Goal: Information Seeking & Learning: Learn about a topic

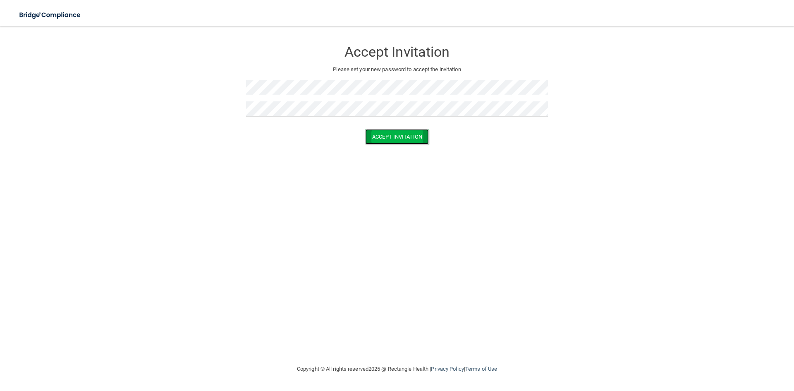
click at [400, 137] on button "Accept Invitation" at bounding box center [397, 136] width 64 height 15
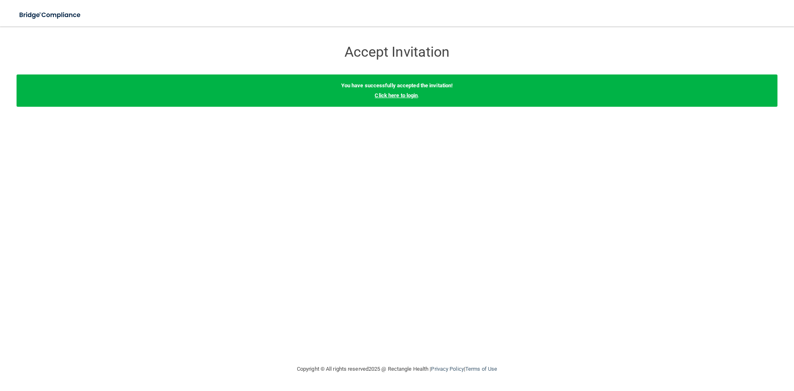
click at [399, 96] on link "Click here to login" at bounding box center [396, 95] width 43 height 6
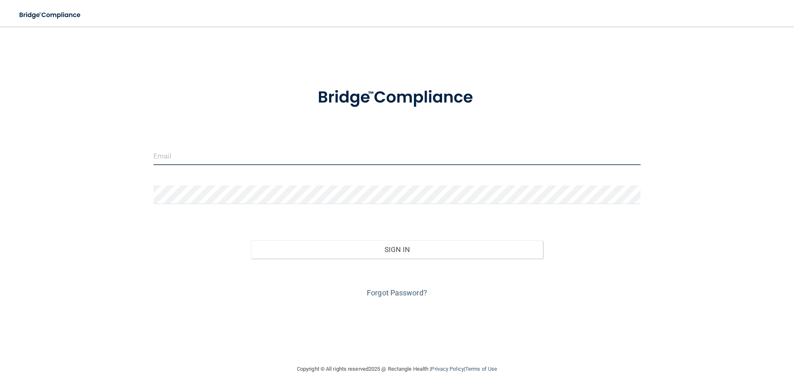
click at [241, 154] on input "email" at bounding box center [396, 155] width 487 height 19
click at [18, 117] on div "Invalid email/password. You don't have permission to access that page. Sign In …" at bounding box center [397, 195] width 761 height 321
click at [208, 154] on input "email" at bounding box center [396, 155] width 487 height 19
paste input "[PERSON_NAME][EMAIL_ADDRESS][DOMAIN_NAME]"
type input "[PERSON_NAME][EMAIL_ADDRESS][DOMAIN_NAME]"
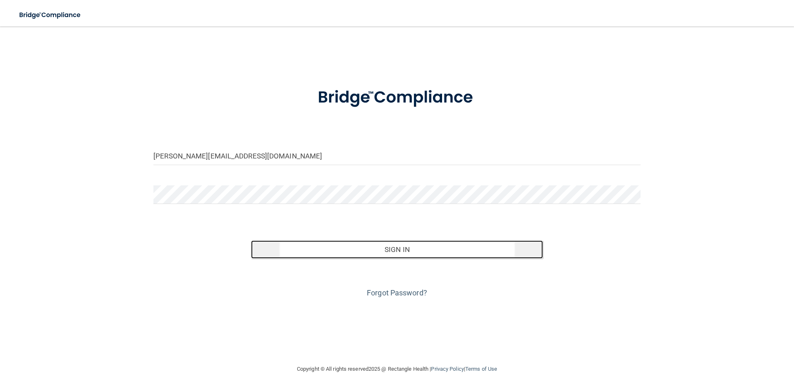
click at [391, 246] on button "Sign In" at bounding box center [397, 249] width 293 height 18
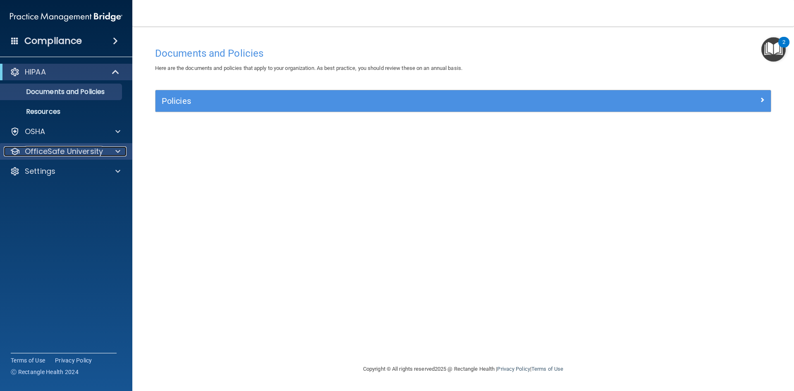
click at [118, 149] on span at bounding box center [117, 151] width 5 height 10
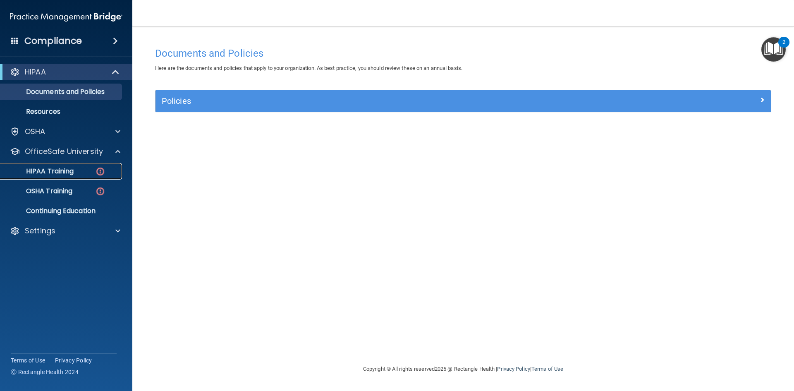
click at [56, 173] on p "HIPAA Training" at bounding box center [39, 171] width 68 height 8
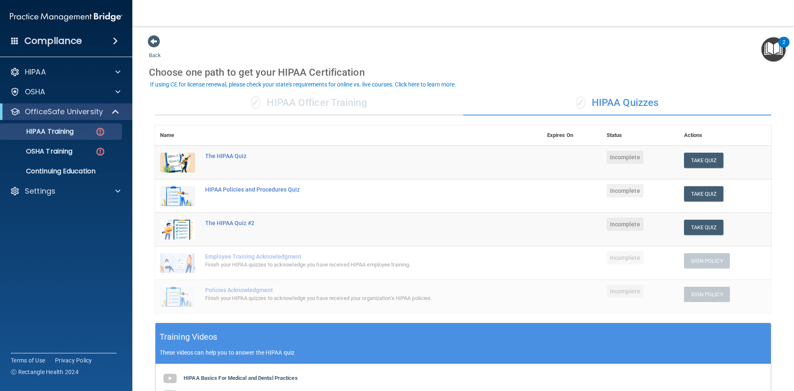
click at [305, 105] on div "✓ HIPAA Officer Training" at bounding box center [309, 103] width 308 height 25
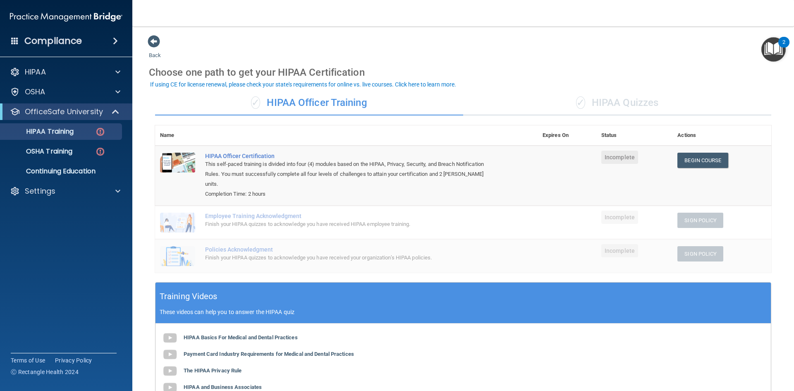
click at [602, 104] on div "✓ HIPAA Quizzes" at bounding box center [617, 103] width 308 height 25
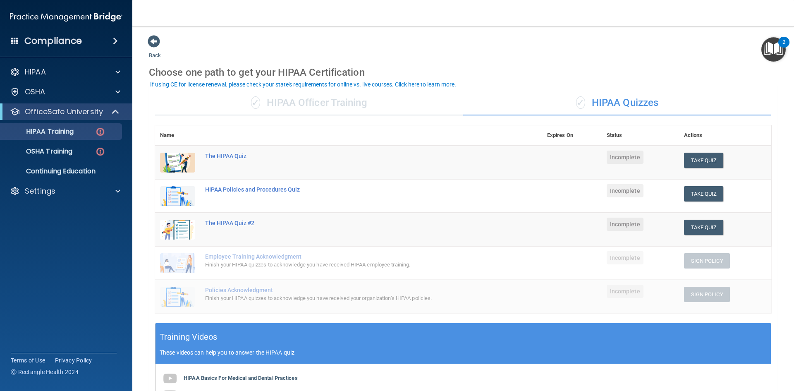
click at [228, 93] on div "✓ HIPAA Officer Training" at bounding box center [309, 103] width 308 height 25
